Goal: Check status: Check status

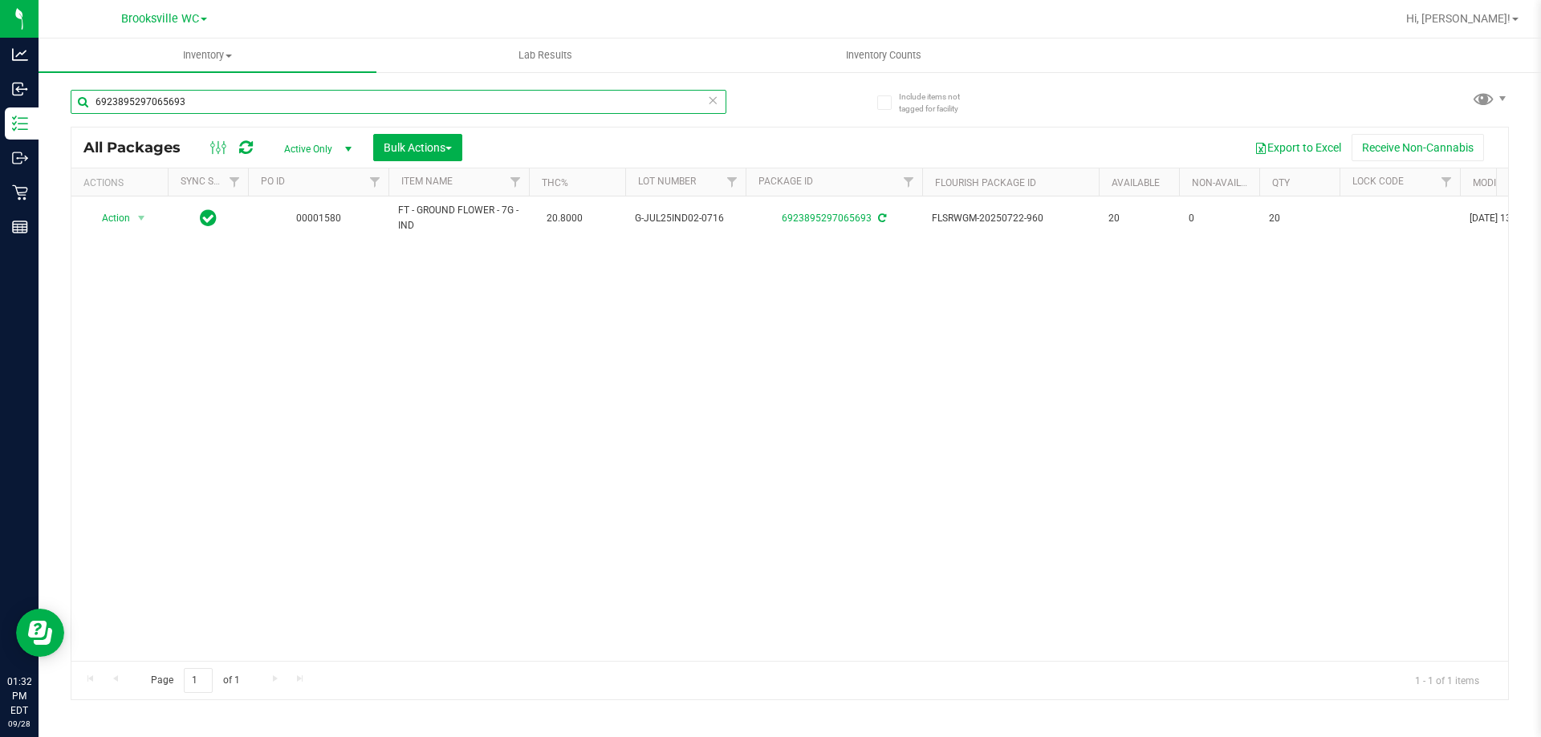
click at [173, 108] on input "6923895297065693" at bounding box center [399, 102] width 656 height 24
type input "lsn"
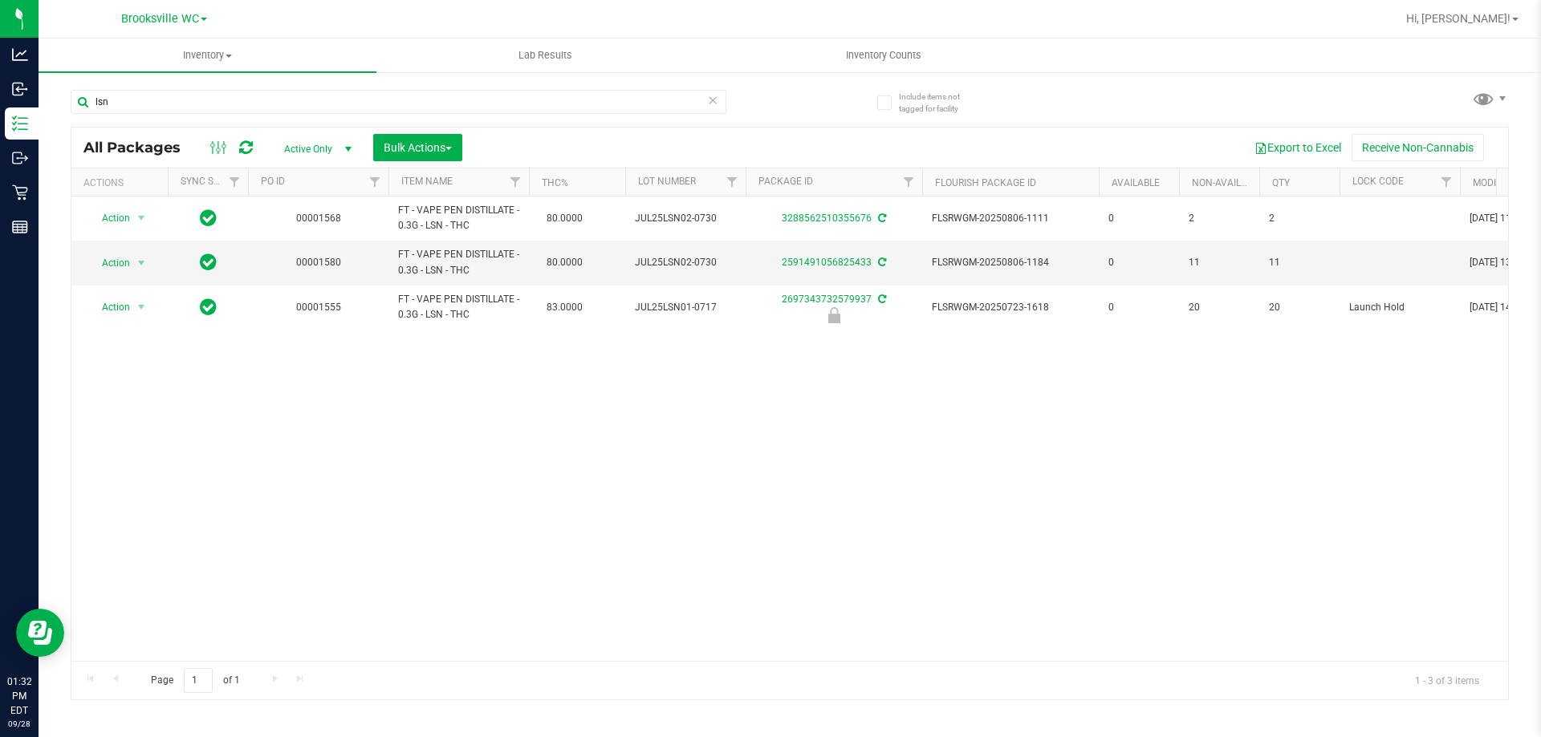
click at [334, 144] on span "Active Only" at bounding box center [314, 149] width 88 height 22
click at [302, 222] on li "Locked" at bounding box center [313, 223] width 87 height 24
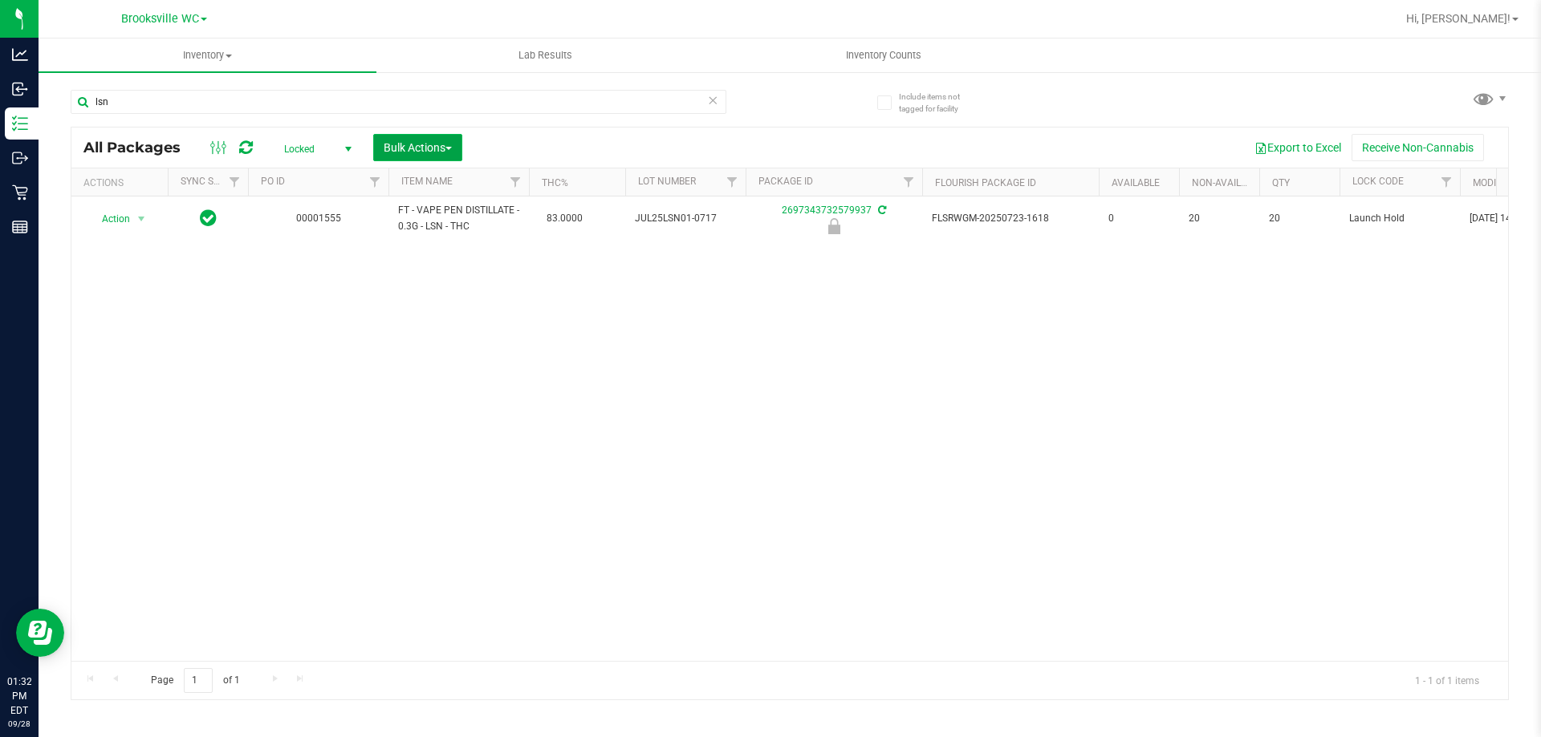
click at [432, 145] on span "Bulk Actions" at bounding box center [418, 147] width 68 height 13
drag, startPoint x: 428, startPoint y: 299, endPoint x: 480, endPoint y: 196, distance: 115.9
click at [482, 193] on ul "Add to manufacturing run Add to outbound order Combine packages Combine package…" at bounding box center [449, 289] width 152 height 251
click at [556, 145] on div "Export to Excel Receive Non-Cannabis" at bounding box center [984, 147] width 1021 height 27
click at [106, 333] on div "Action Action Edit attributes Global inventory Locate package Package audit log…" at bounding box center [789, 429] width 1436 height 465
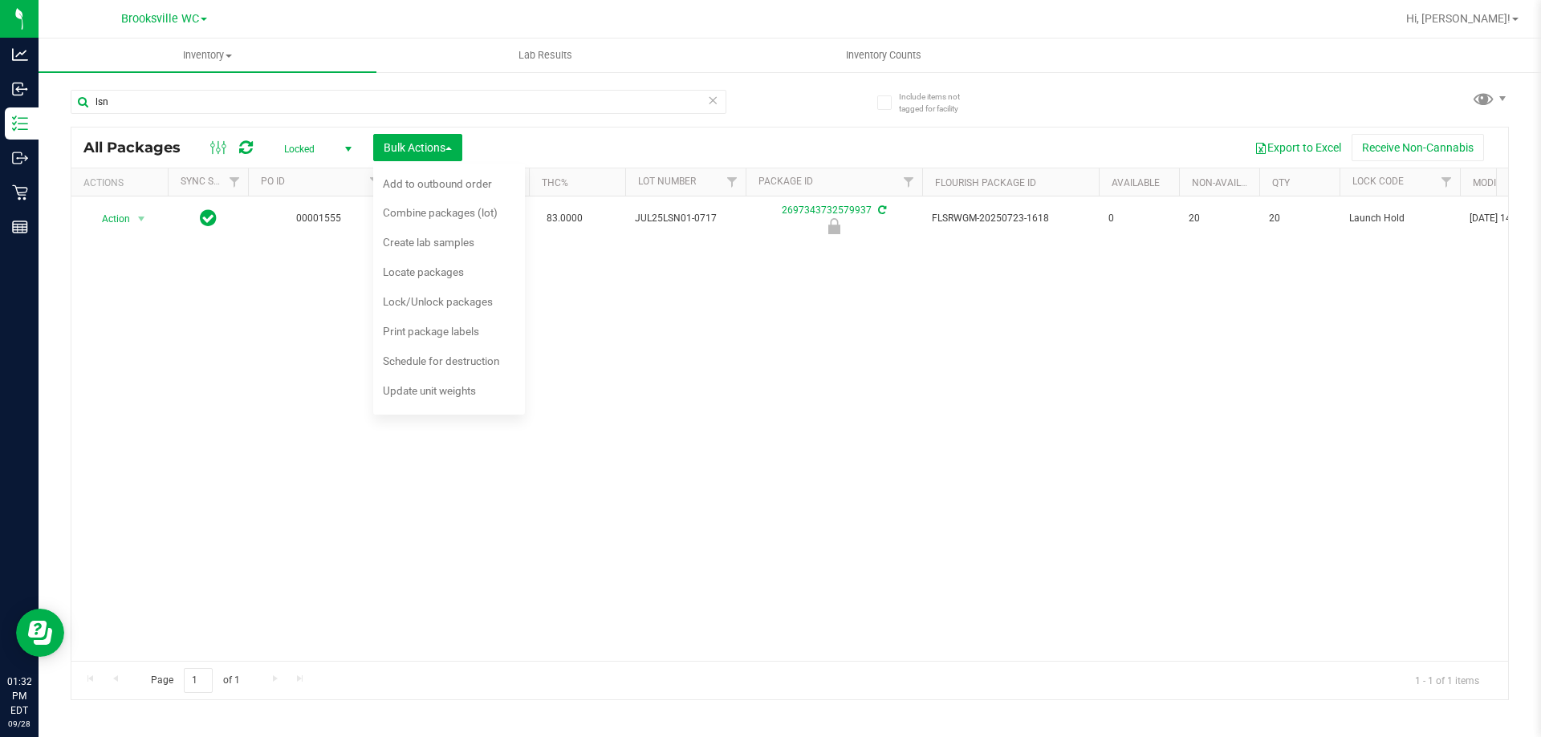
click at [326, 153] on span "Locked" at bounding box center [314, 149] width 88 height 22
click at [298, 241] on li "All" at bounding box center [313, 246] width 87 height 24
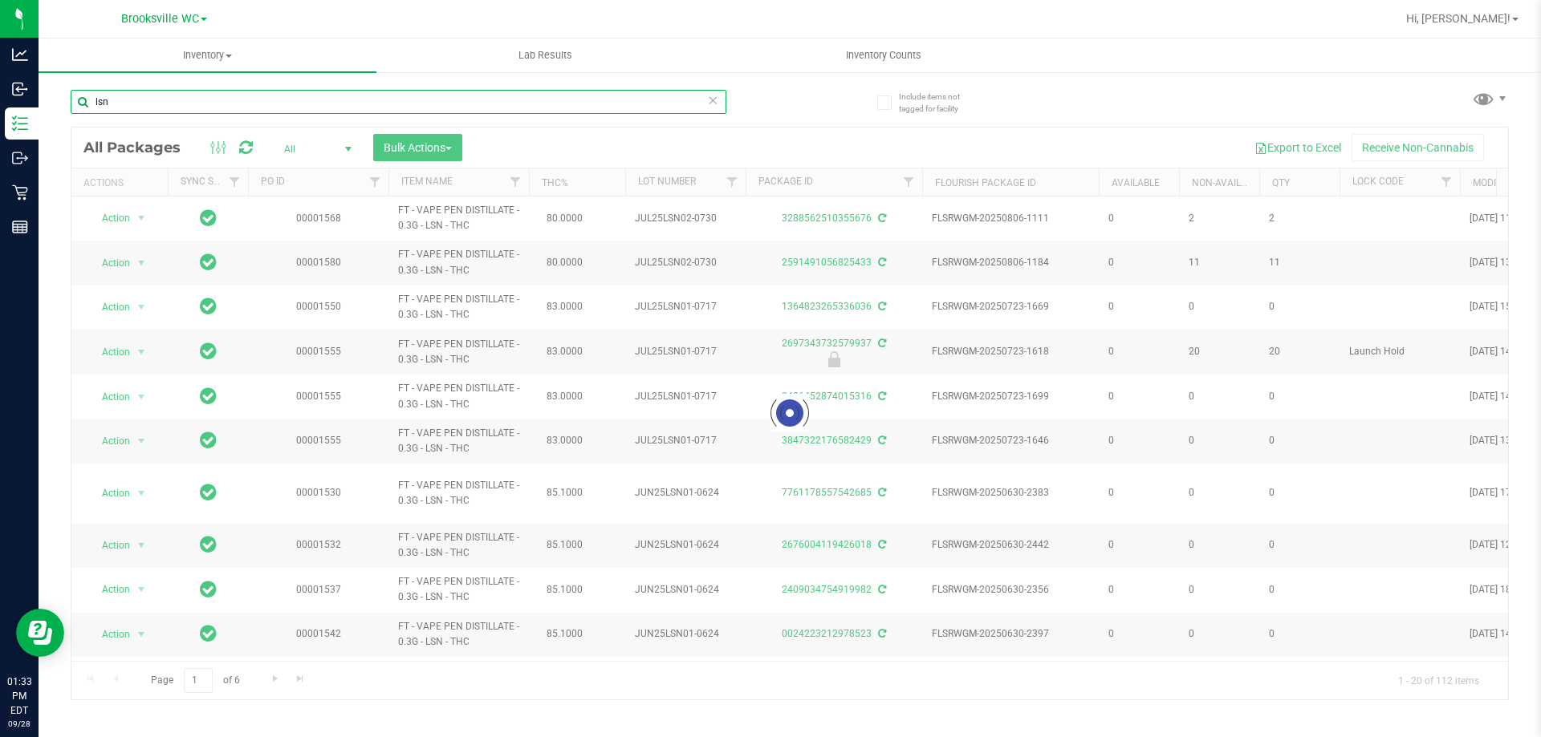
click at [136, 99] on input "lsn" at bounding box center [399, 102] width 656 height 24
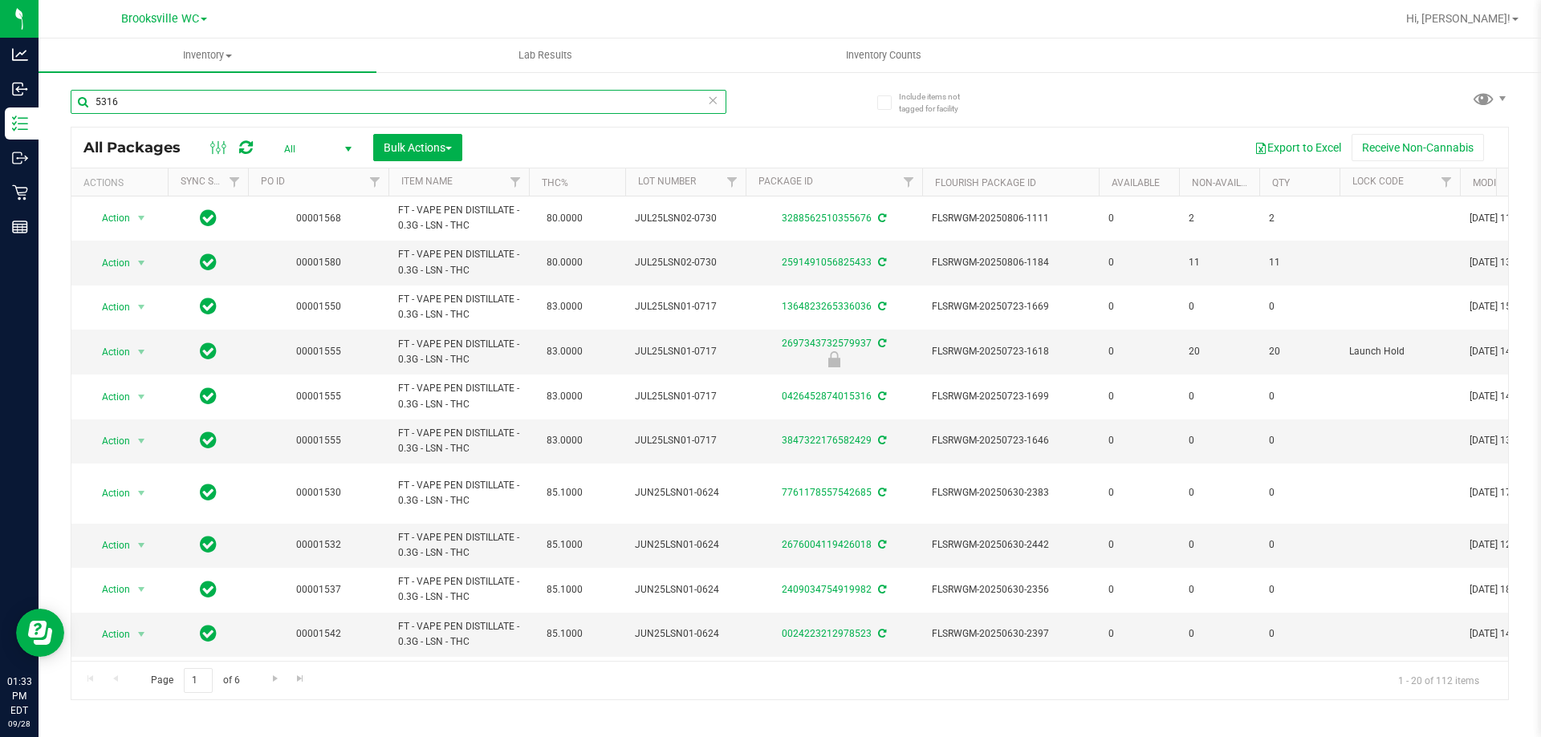
type input "5316"
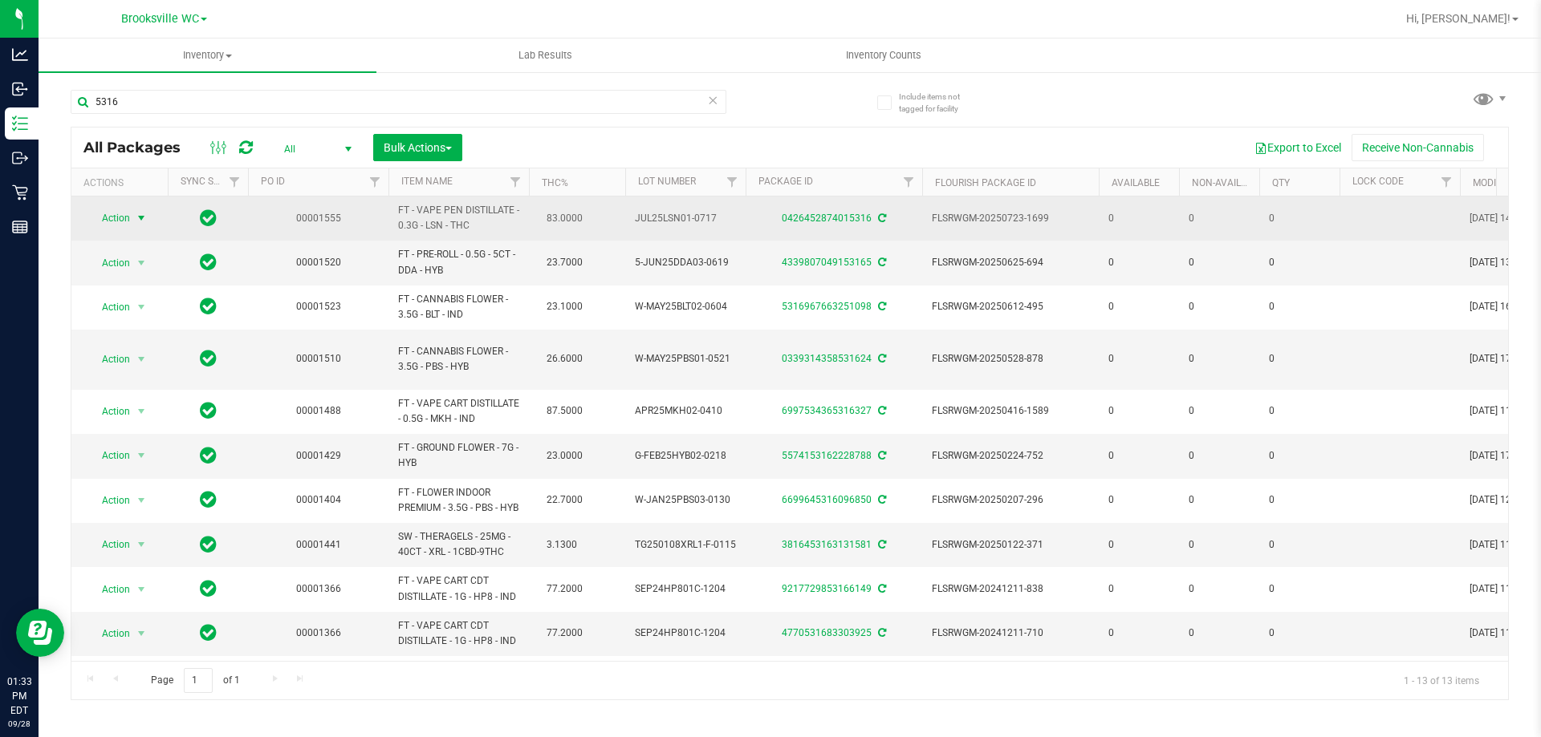
click at [134, 219] on span "select" at bounding box center [142, 218] width 20 height 22
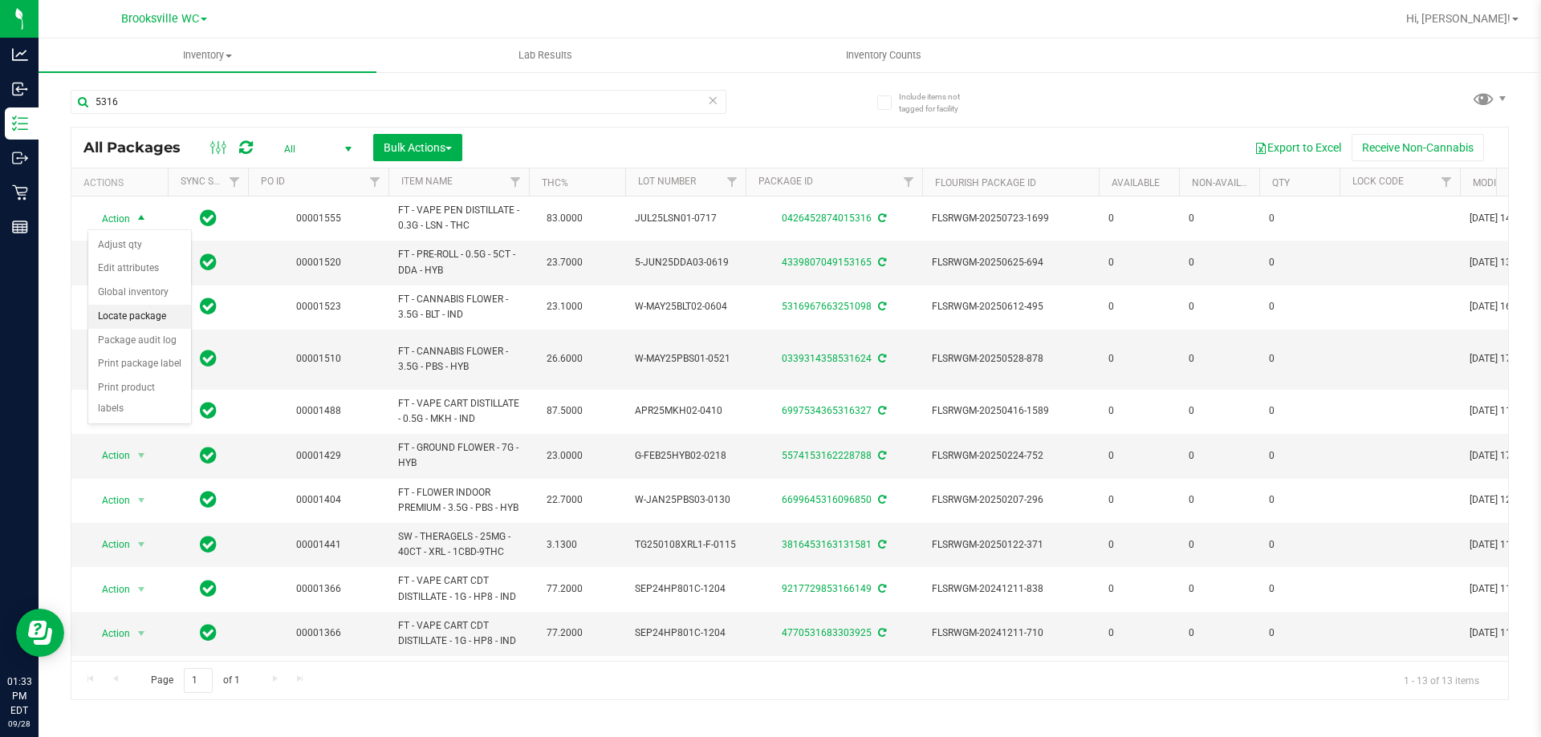
click at [144, 311] on li "Locate package" at bounding box center [139, 317] width 103 height 24
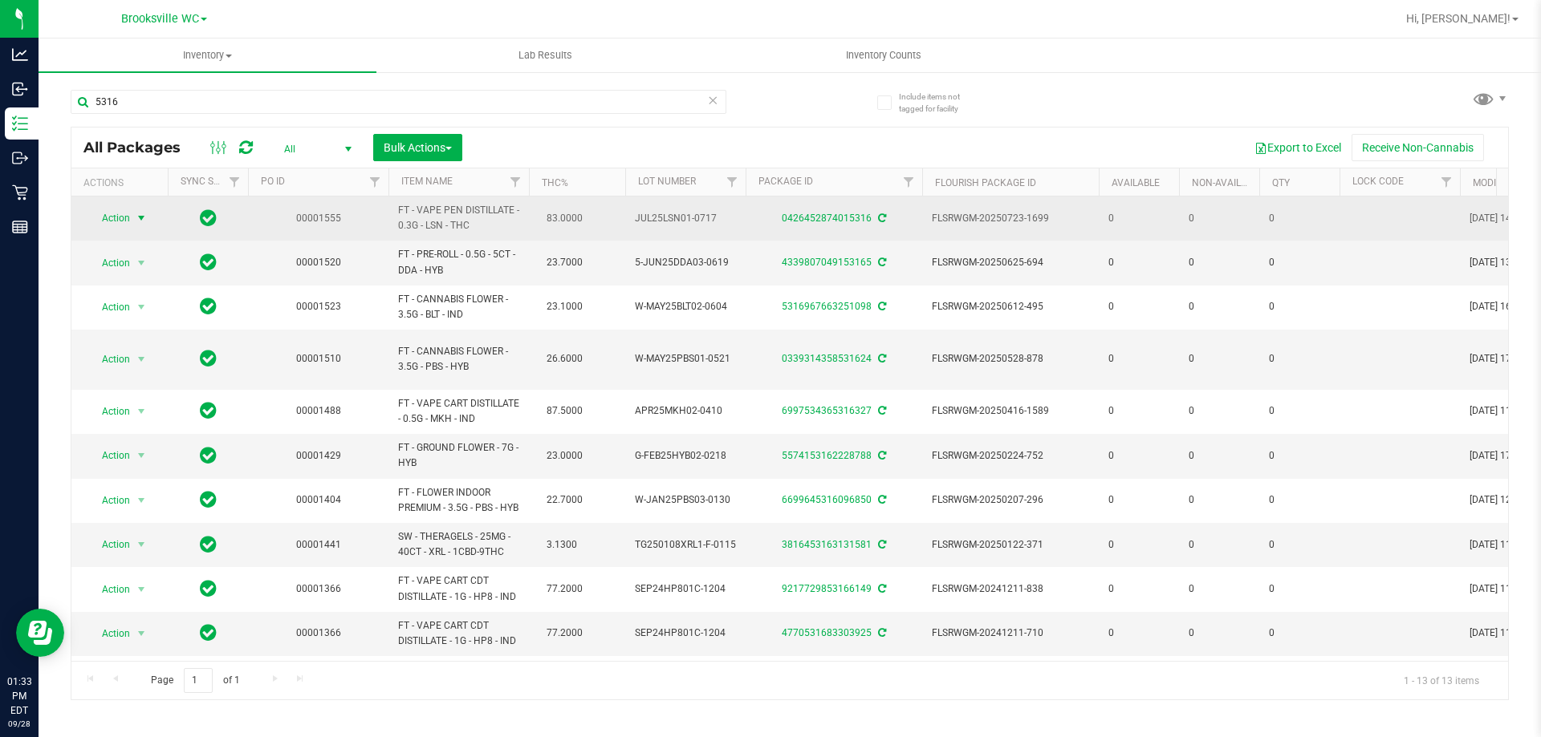
click at [122, 222] on span "Action" at bounding box center [108, 218] width 43 height 22
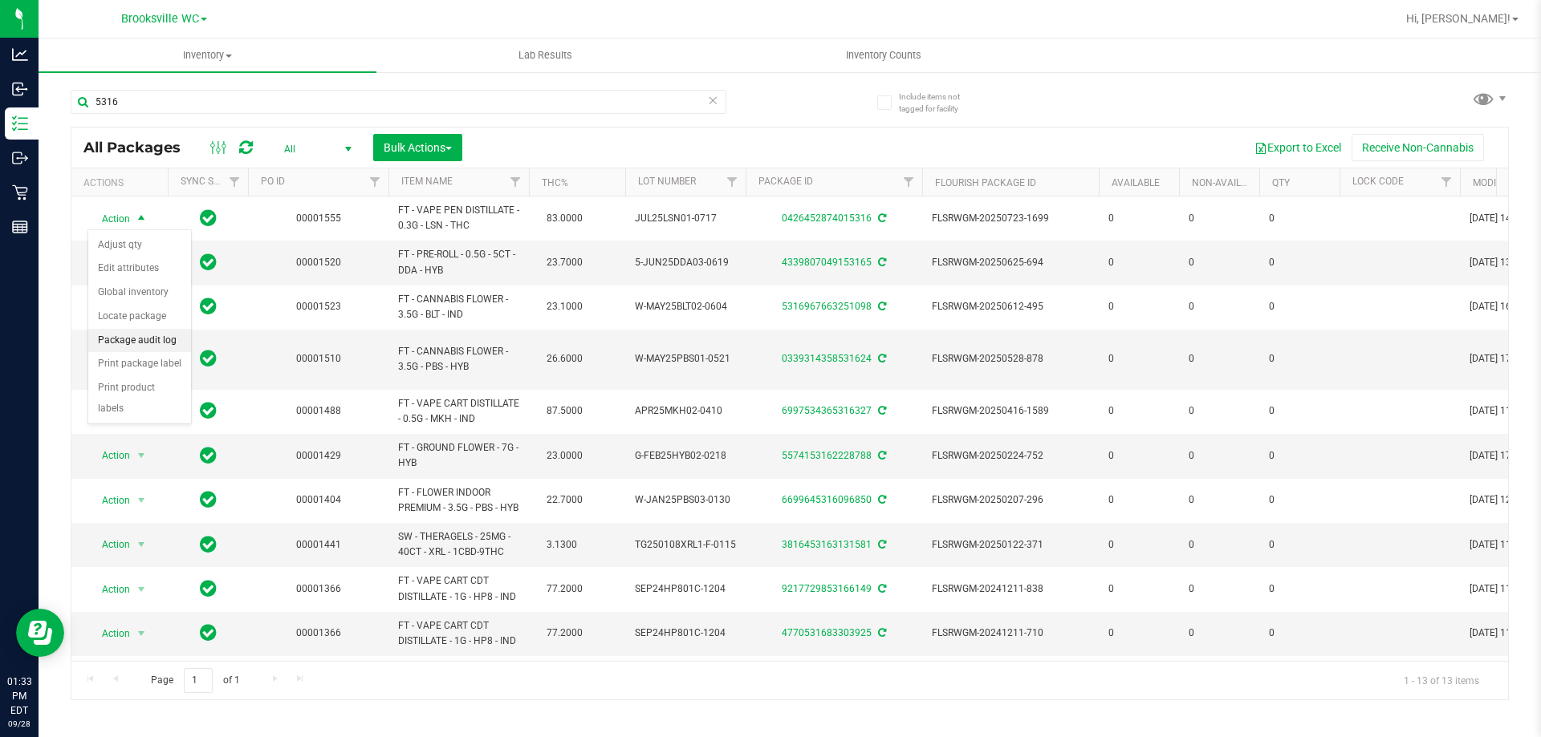
click at [144, 337] on li "Package audit log" at bounding box center [139, 341] width 103 height 24
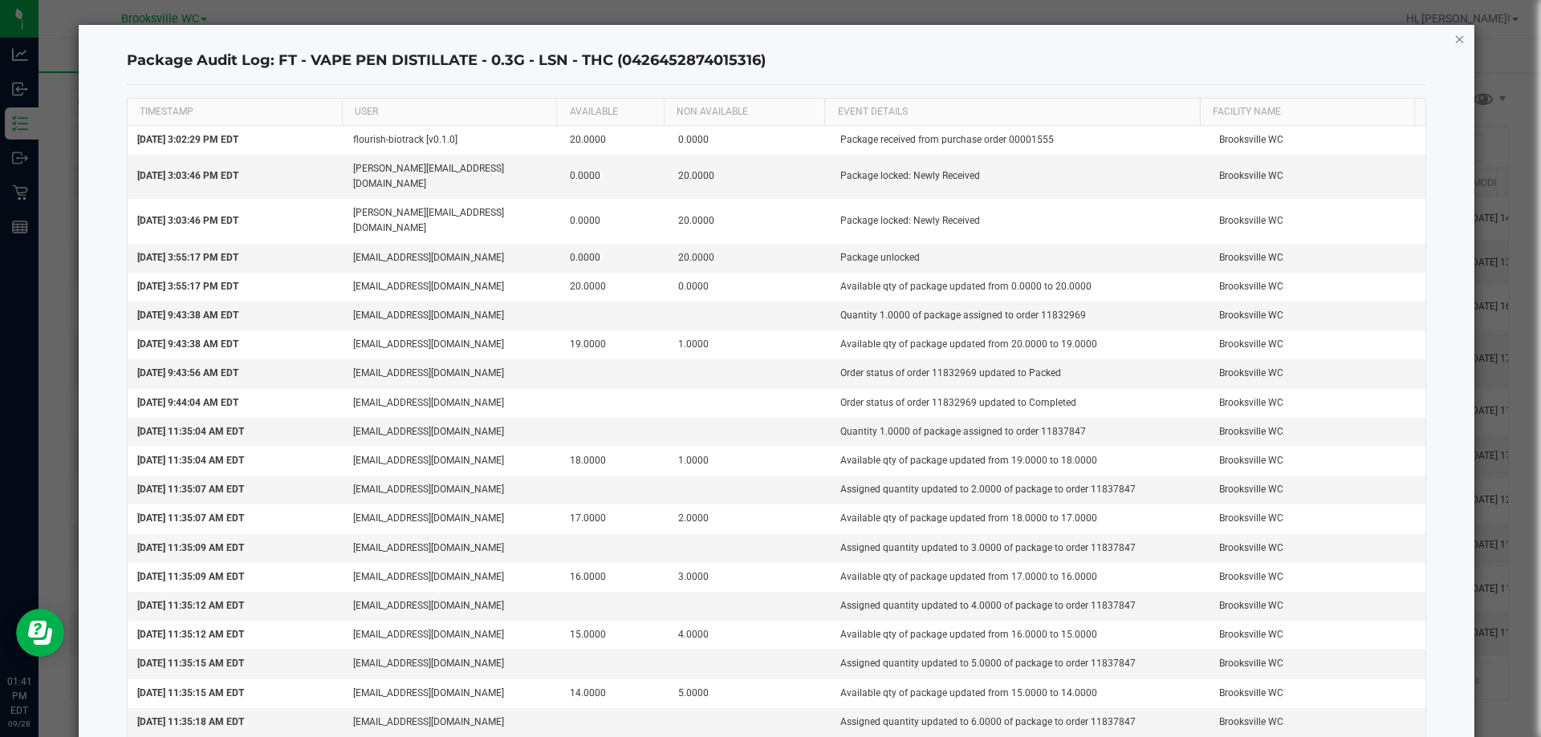
click at [1454, 41] on icon "button" at bounding box center [1459, 38] width 11 height 19
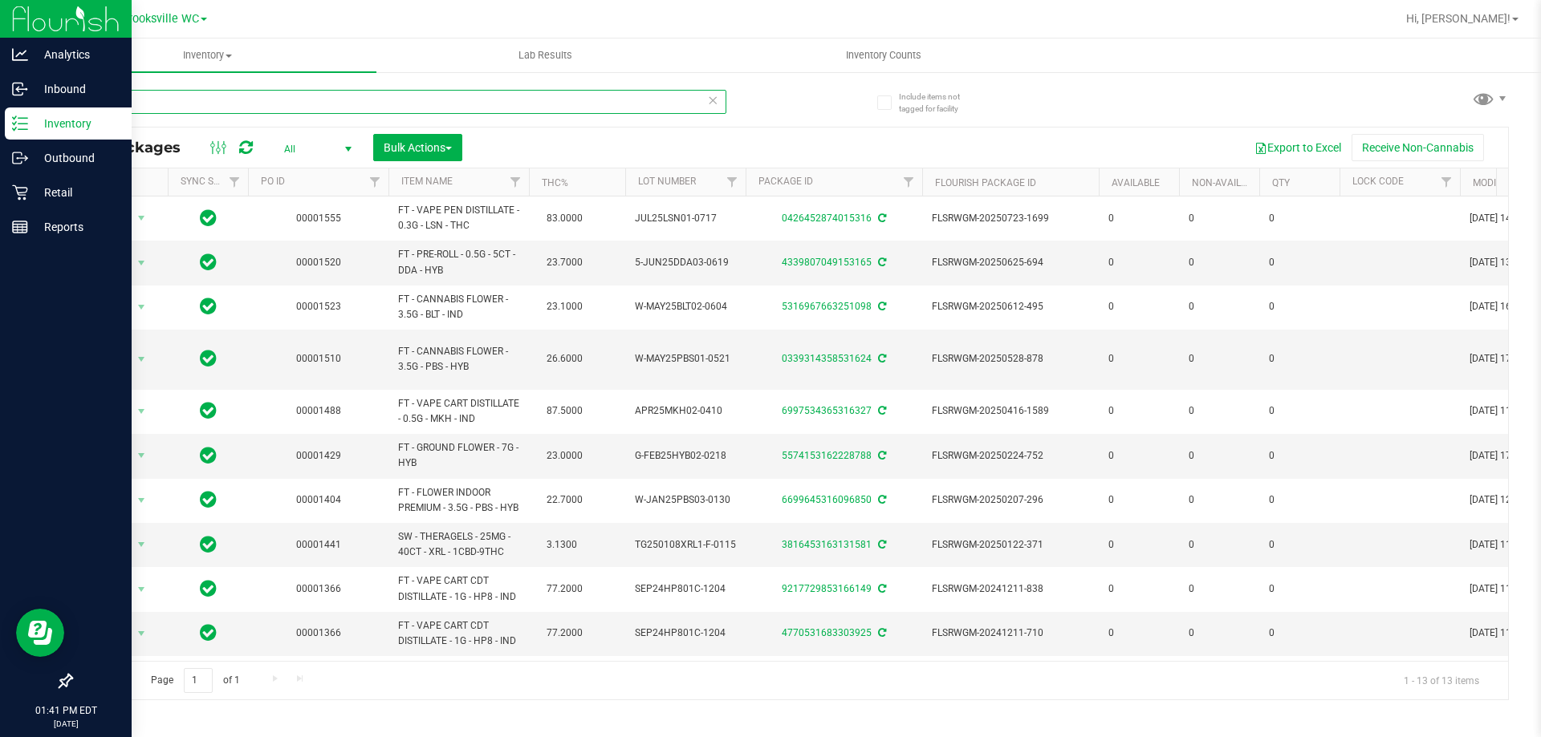
drag, startPoint x: 151, startPoint y: 103, endPoint x: 30, endPoint y: 119, distance: 121.4
click at [30, 119] on div "Analytics Inbound Inventory Outbound Retail Reports 01:41 PM EDT [DATE] 09/28 B…" at bounding box center [770, 368] width 1541 height 737
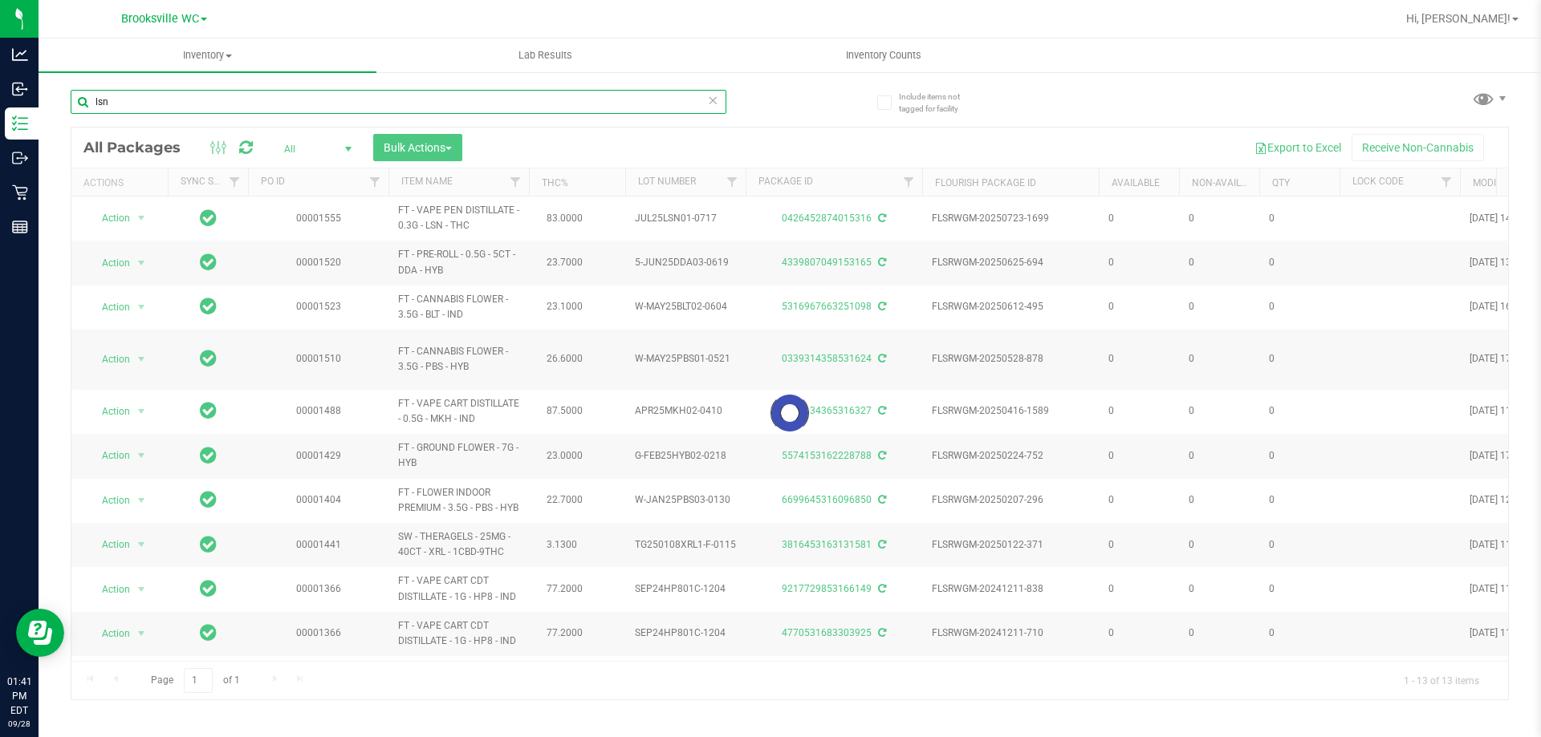
type input "lsn"
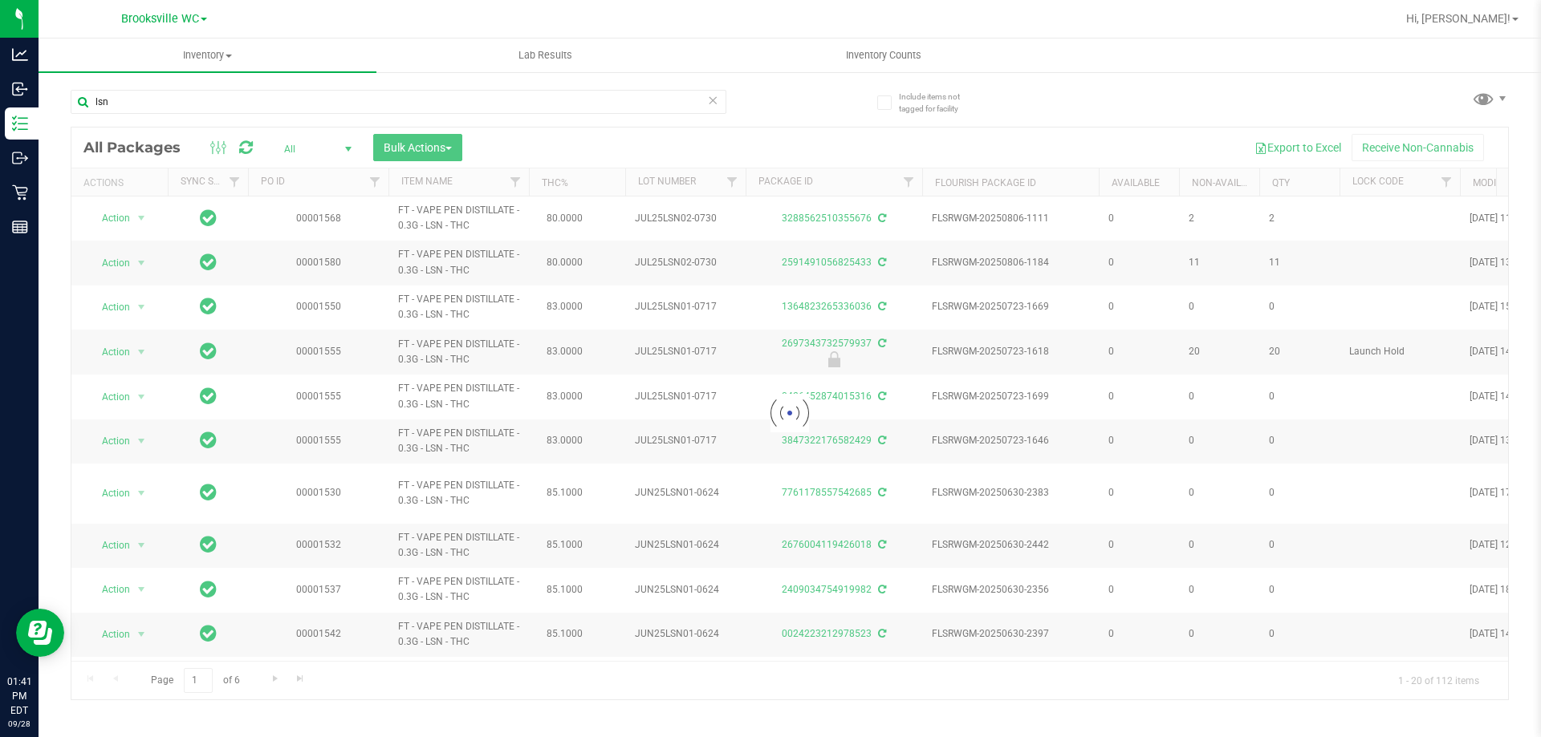
click at [344, 148] on div at bounding box center [789, 414] width 1436 height 572
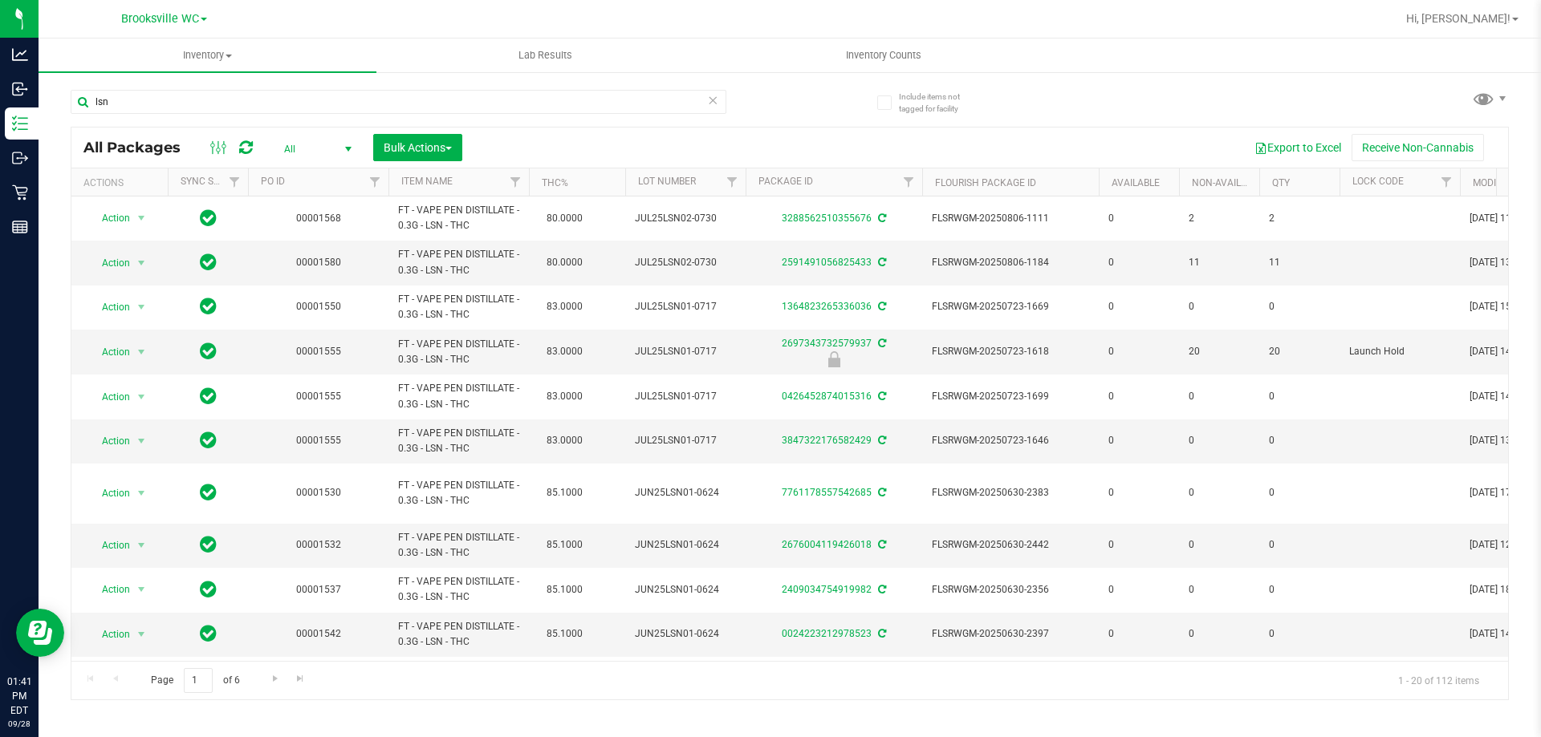
click at [338, 148] on span "select" at bounding box center [348, 149] width 20 height 22
click at [321, 180] on li "Active Only" at bounding box center [313, 175] width 87 height 24
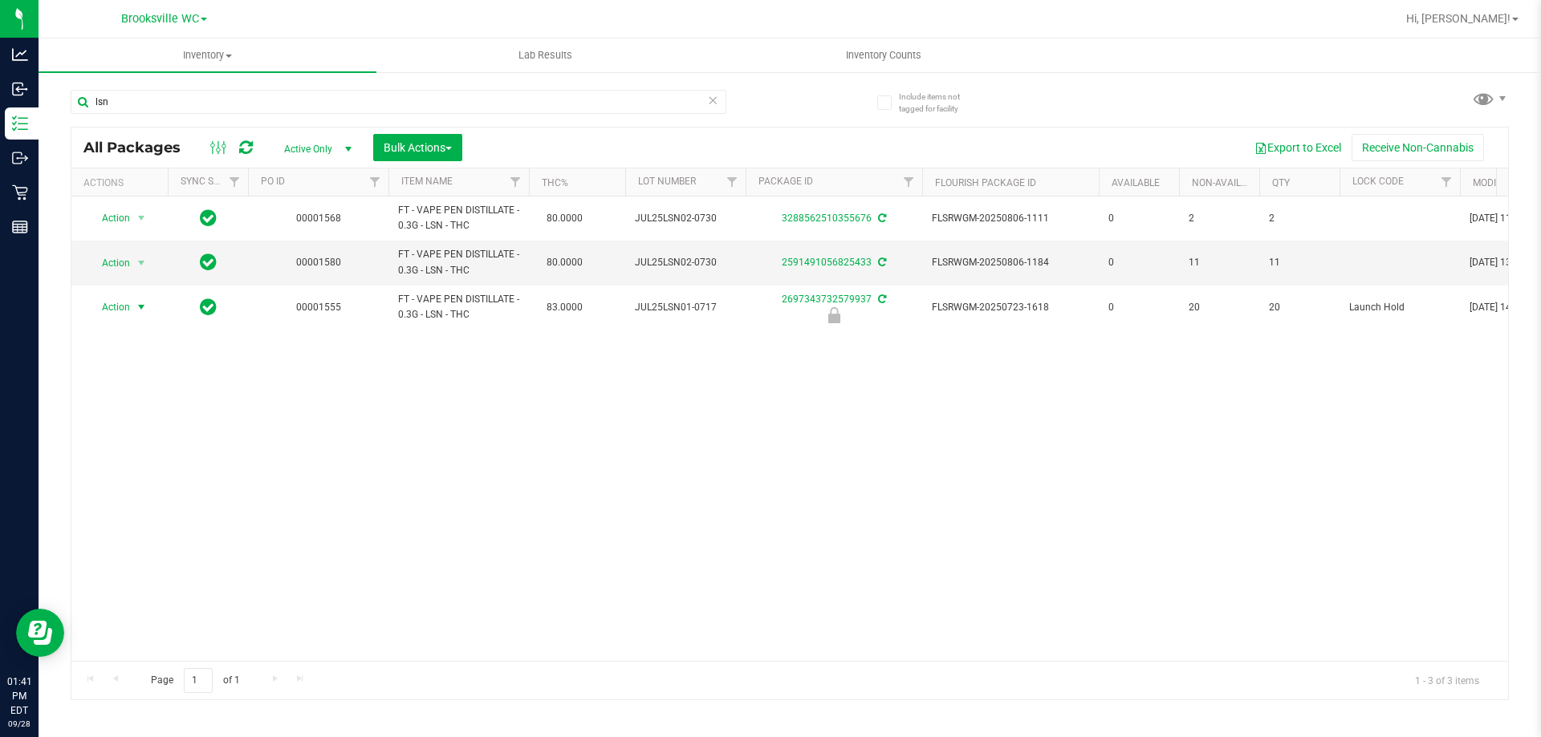
click at [128, 307] on span "Action" at bounding box center [108, 307] width 43 height 22
click at [143, 406] on li "Package audit log" at bounding box center [139, 406] width 103 height 24
